Goal: Transaction & Acquisition: Subscribe to service/newsletter

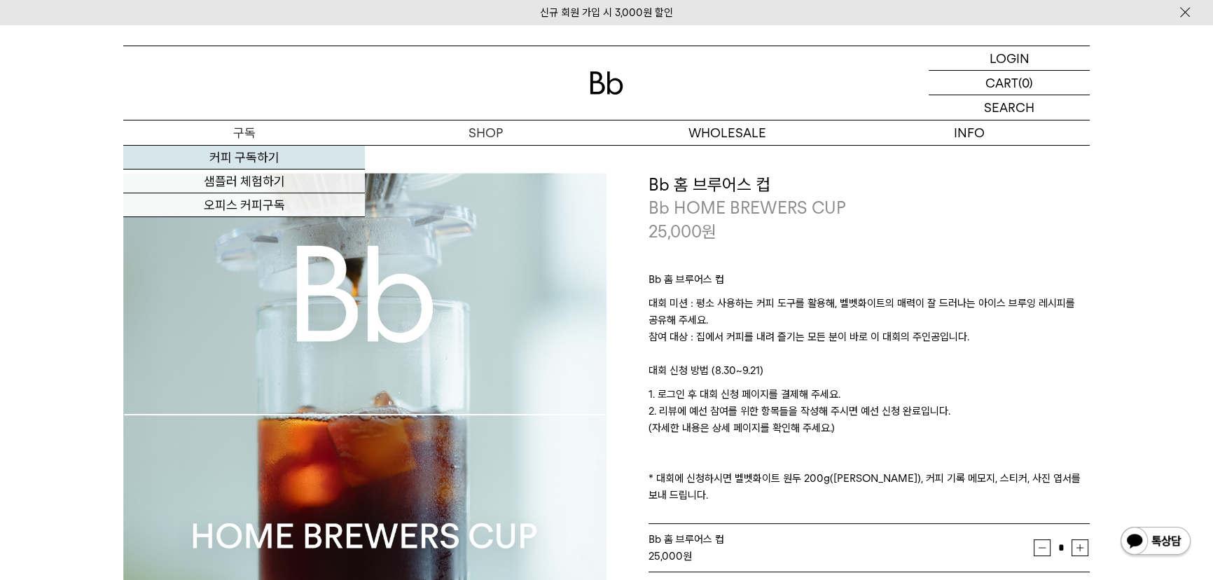
click at [244, 153] on link "커피 구독하기" at bounding box center [244, 158] width 242 height 24
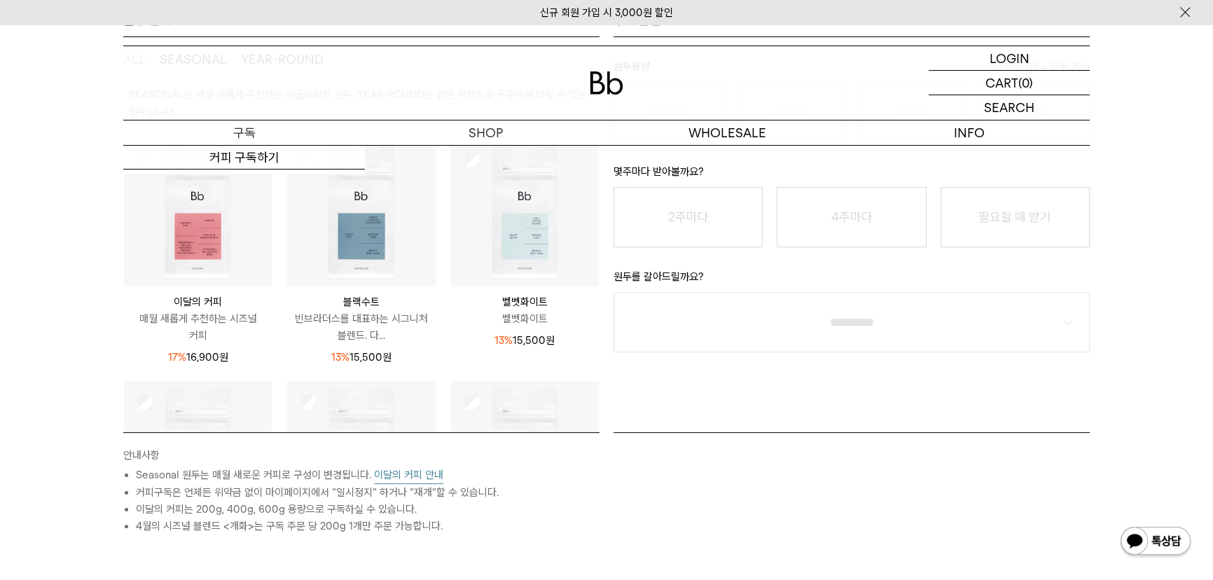
click at [251, 133] on p "구독" at bounding box center [244, 132] width 242 height 25
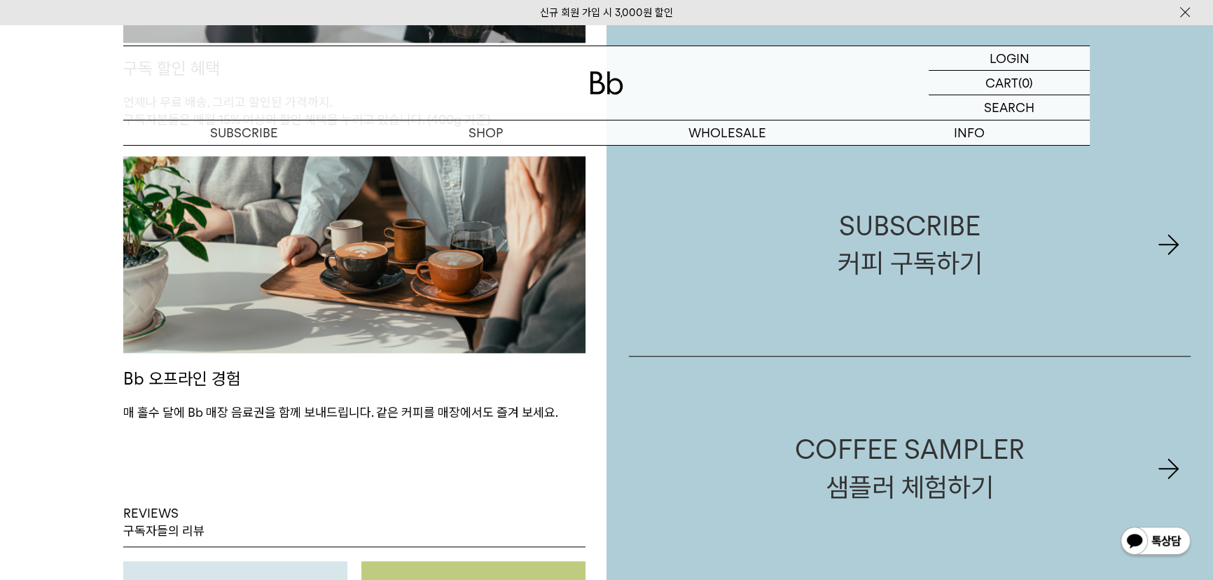
scroll to position [1783, 0]
